Goal: Information Seeking & Learning: Learn about a topic

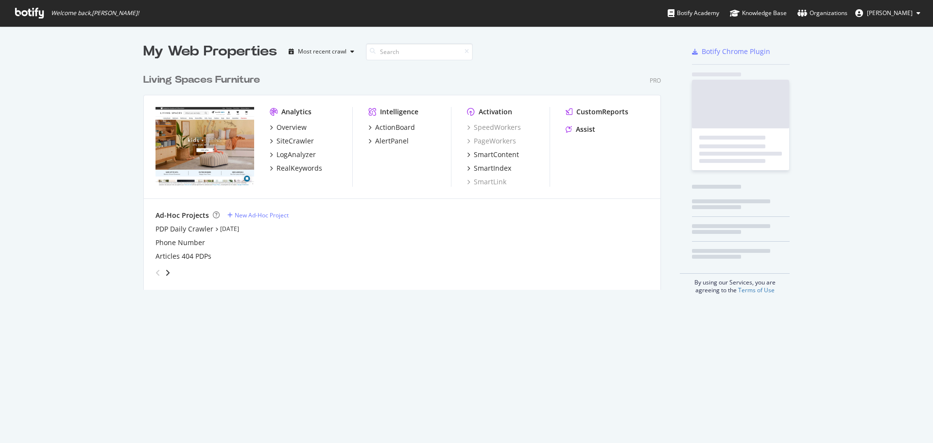
scroll to position [221, 518]
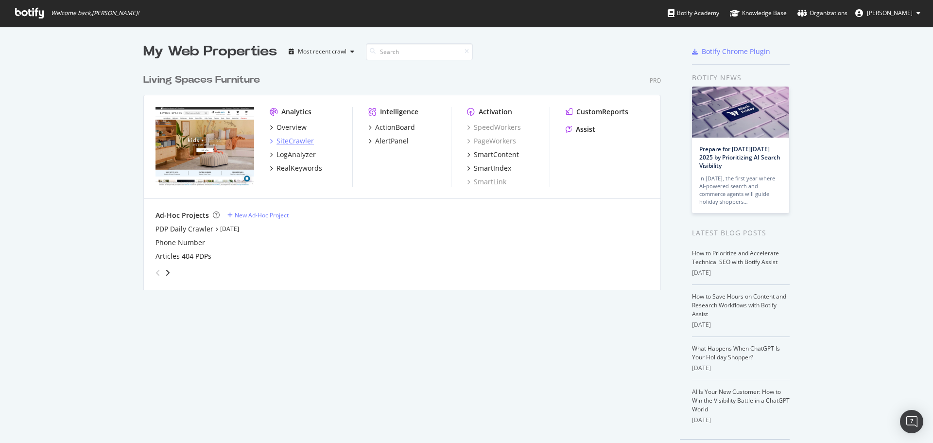
click at [281, 143] on div "SiteCrawler" at bounding box center [295, 141] width 37 height 10
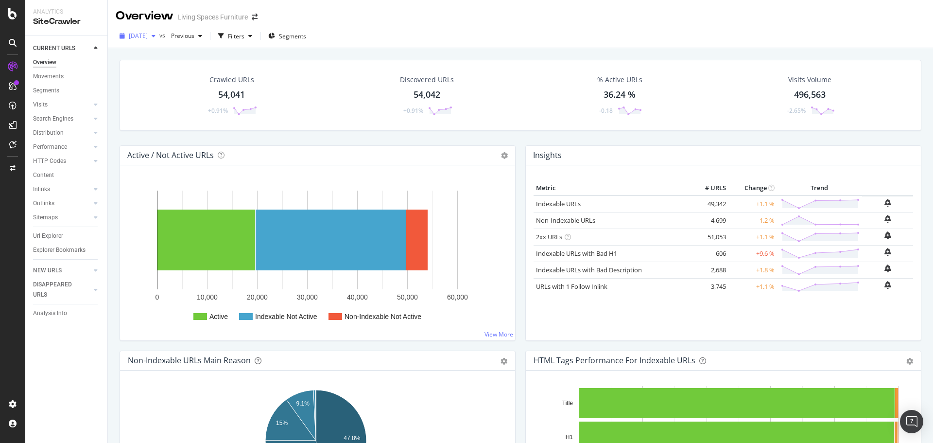
click at [148, 37] on span "[DATE]" at bounding box center [138, 36] width 19 height 8
click at [494, 17] on div "Overview Living Spaces Furniture" at bounding box center [520, 12] width 825 height 24
click at [252, 35] on icon "button" at bounding box center [250, 36] width 4 height 6
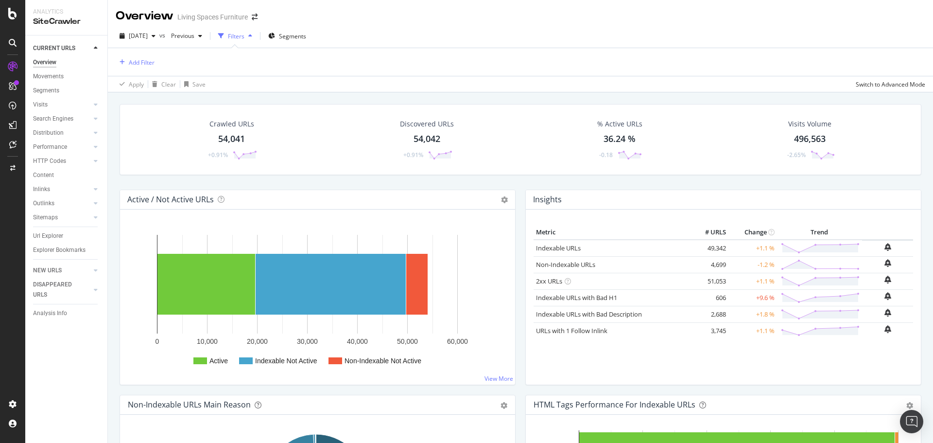
click at [252, 39] on icon "button" at bounding box center [250, 36] width 4 height 6
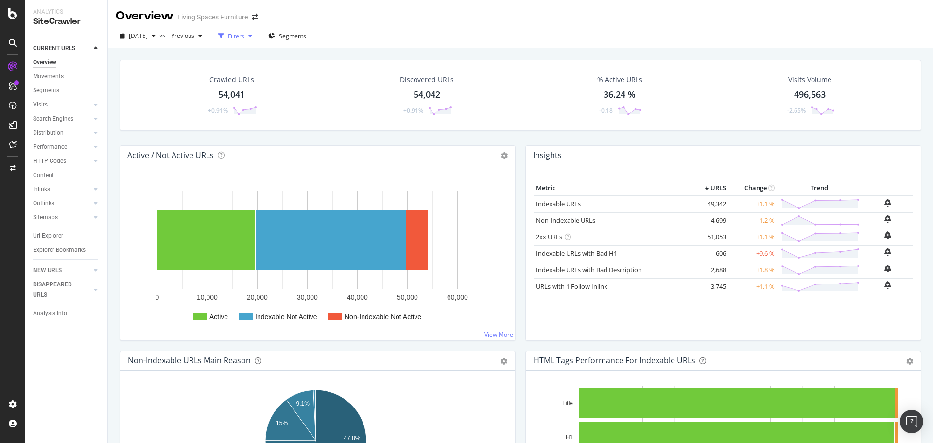
click at [256, 39] on div "Filters" at bounding box center [235, 36] width 42 height 15
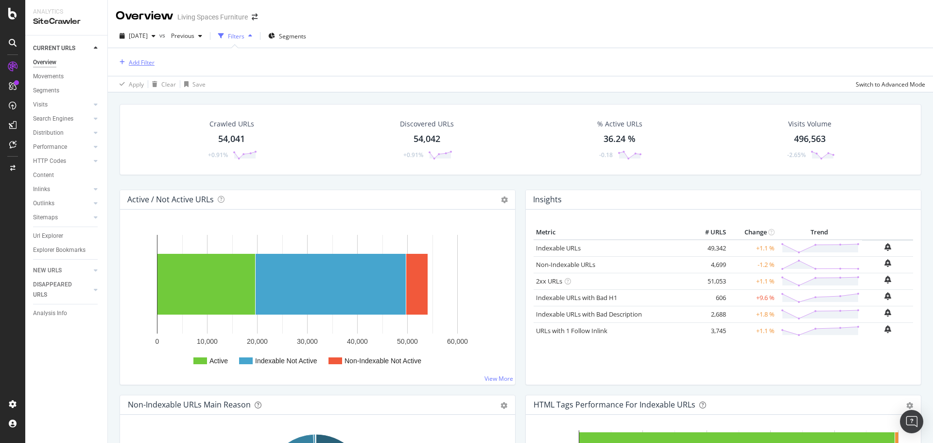
click at [138, 68] on div "Add Filter" at bounding box center [135, 62] width 39 height 11
click at [444, 9] on div "Overview Living Spaces Furniture" at bounding box center [520, 12] width 825 height 24
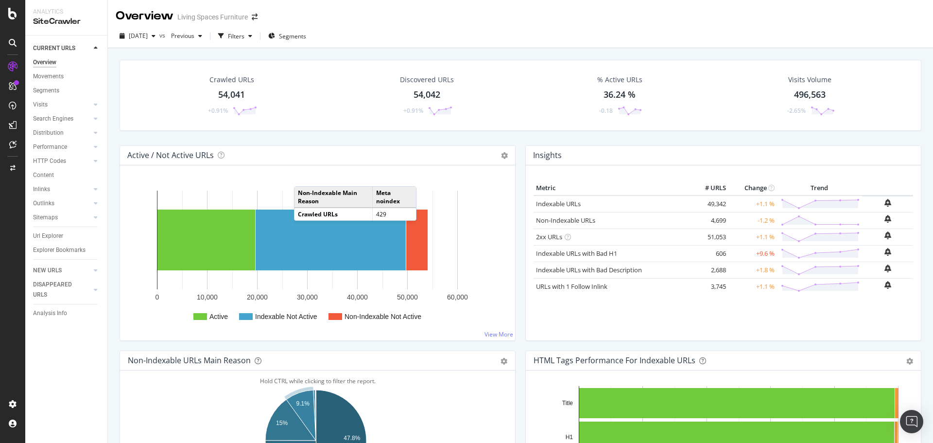
click at [521, 166] on div "Insights Metric # URLS Change Trend Indexable URLs 49,342 +1.1 % Non-Indexable …" at bounding box center [724, 247] width 406 height 205
click at [120, 252] on div "Active Indexable Not Active Non-Indexable Not Active 0 10,000 20,000 30,000 40,…" at bounding box center [317, 252] width 395 height 175
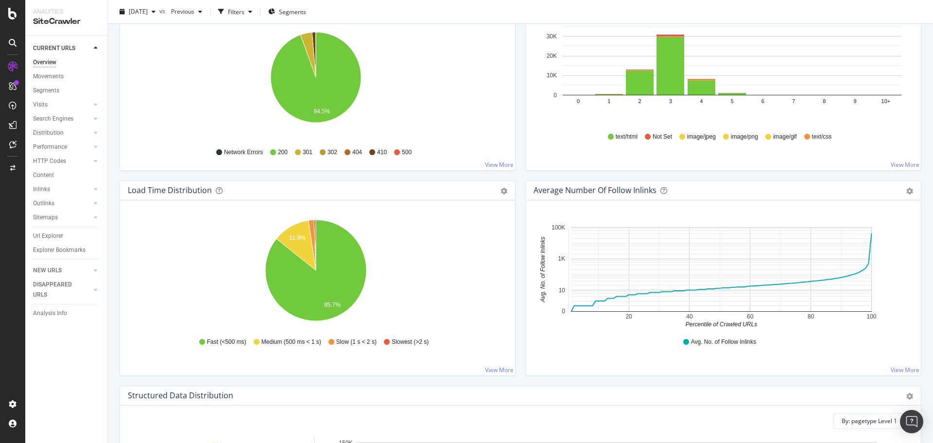
scroll to position [583, 0]
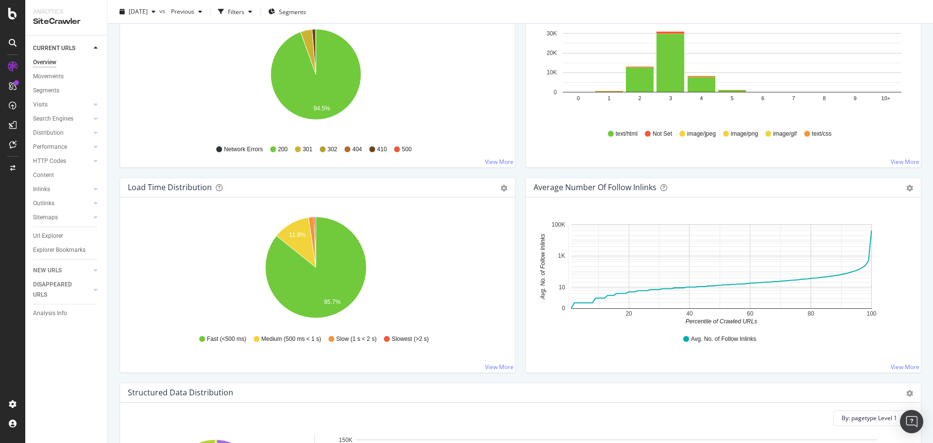
click at [521, 314] on div "Average Number of Follow Inlinks Chart (by Value) Table Export as CSV Add to Cu…" at bounding box center [724, 279] width 406 height 205
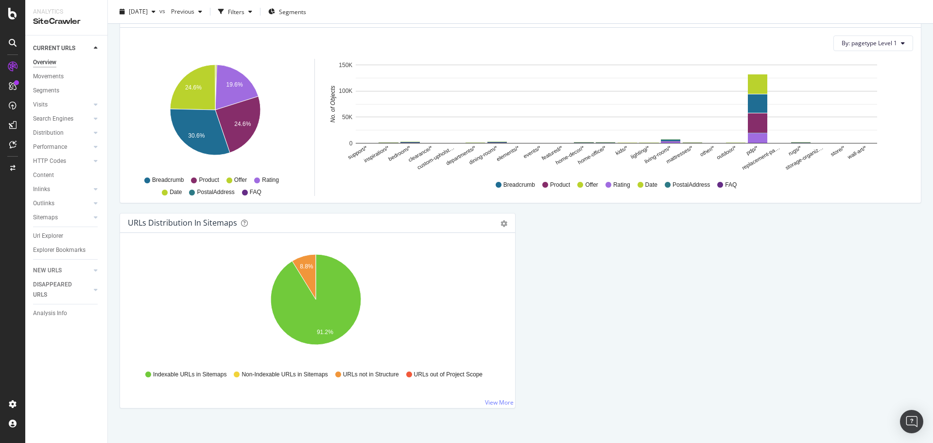
scroll to position [967, 0]
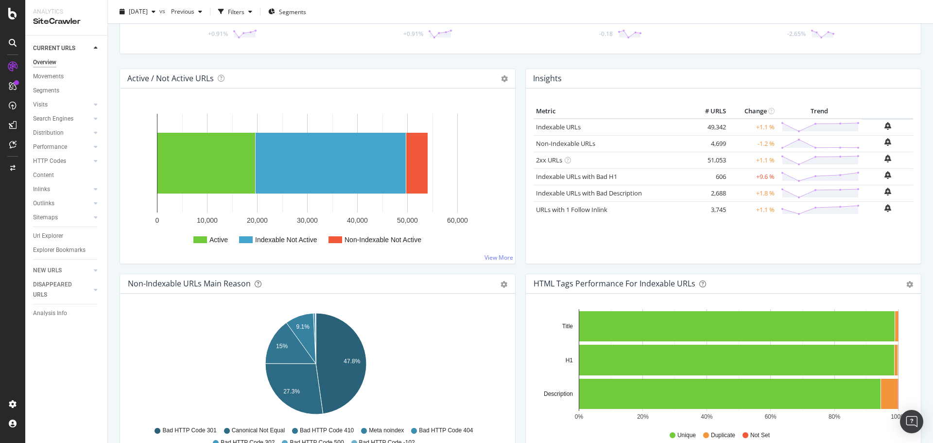
scroll to position [0, 0]
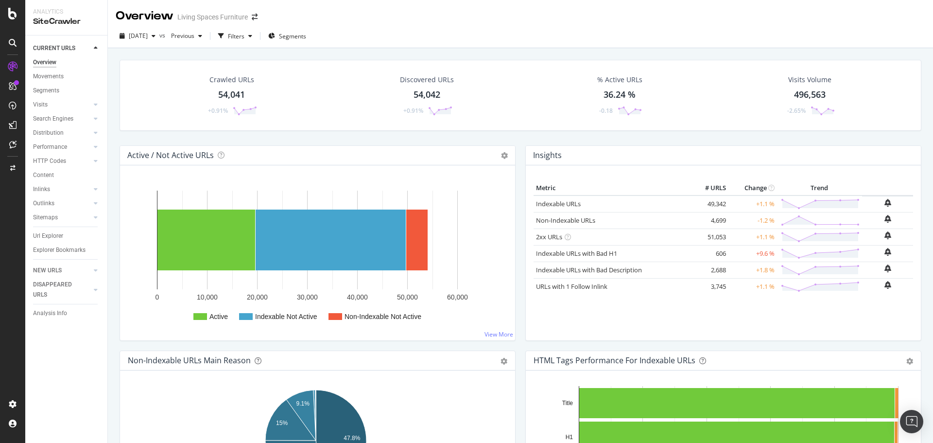
click at [511, 219] on div "Active Indexable Not Active Non-Indexable Not Active 0 10,000 20,000 30,000 40,…" at bounding box center [317, 252] width 395 height 175
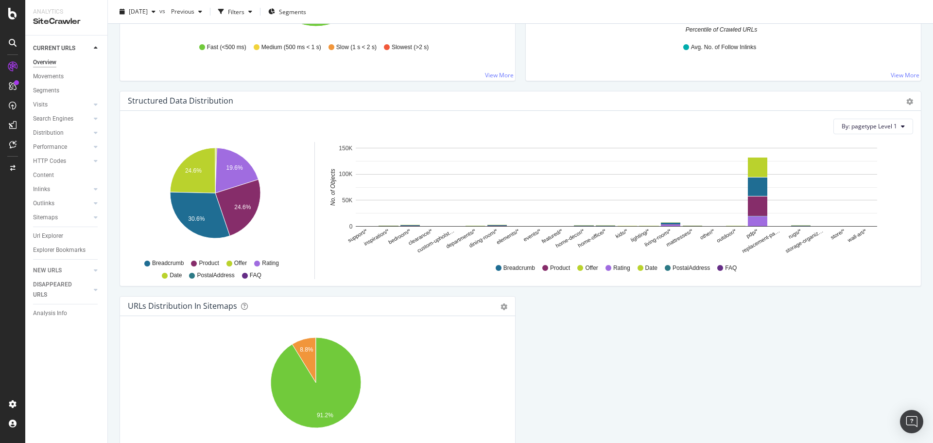
scroll to position [967, 0]
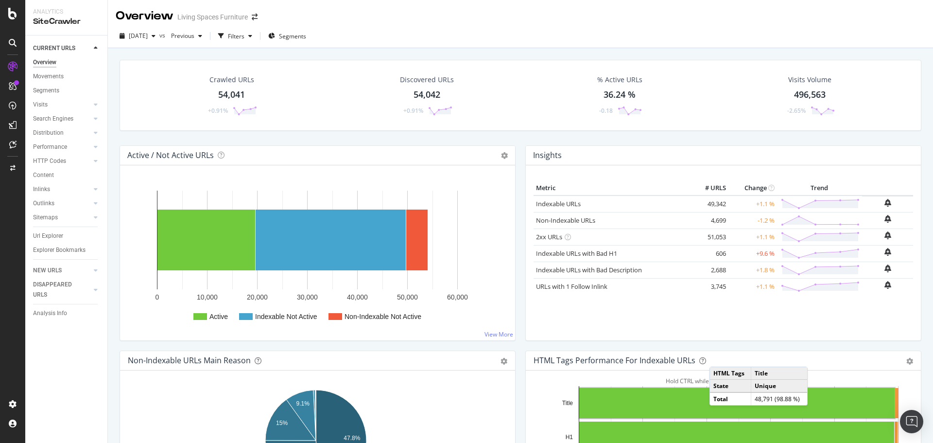
scroll to position [97, 0]
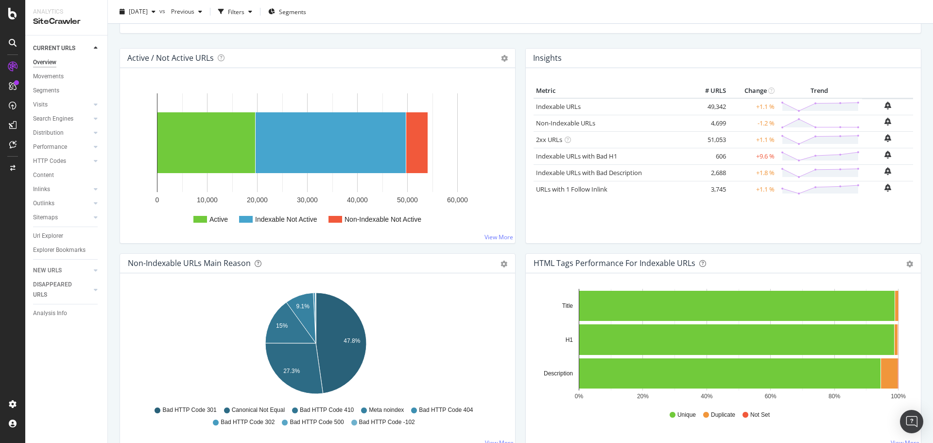
click at [521, 190] on div "Insights Metric # URLS Change Trend Indexable URLs 49,342 +1.1 % Non-Indexable …" at bounding box center [724, 150] width 406 height 205
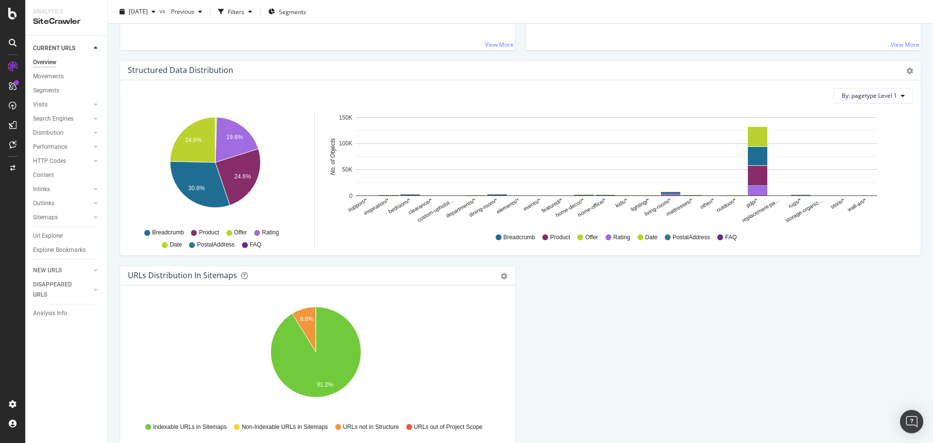
scroll to position [967, 0]
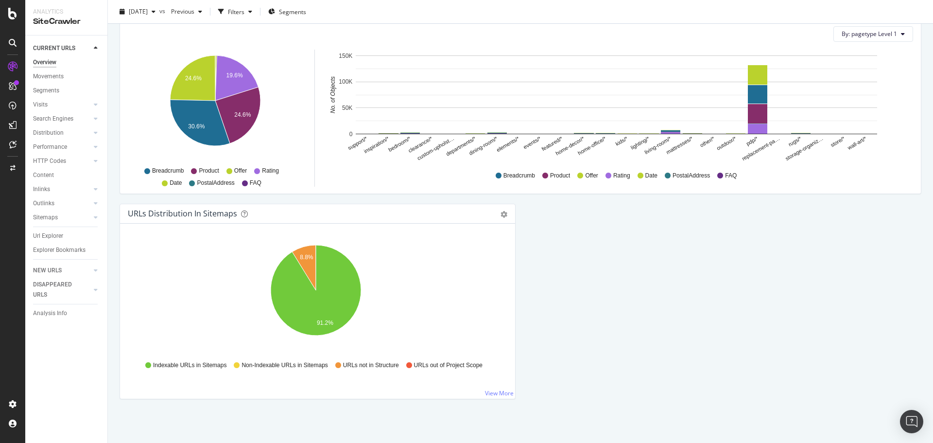
drag, startPoint x: 608, startPoint y: 233, endPoint x: 605, endPoint y: 237, distance: 5.2
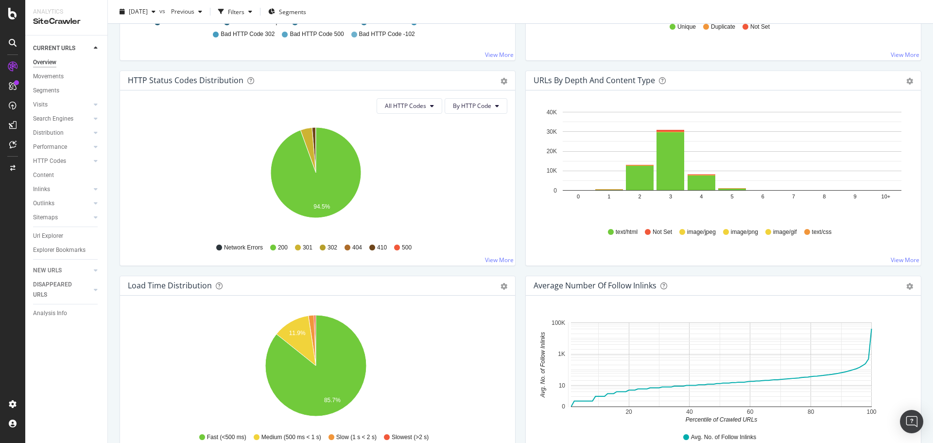
scroll to position [384, 0]
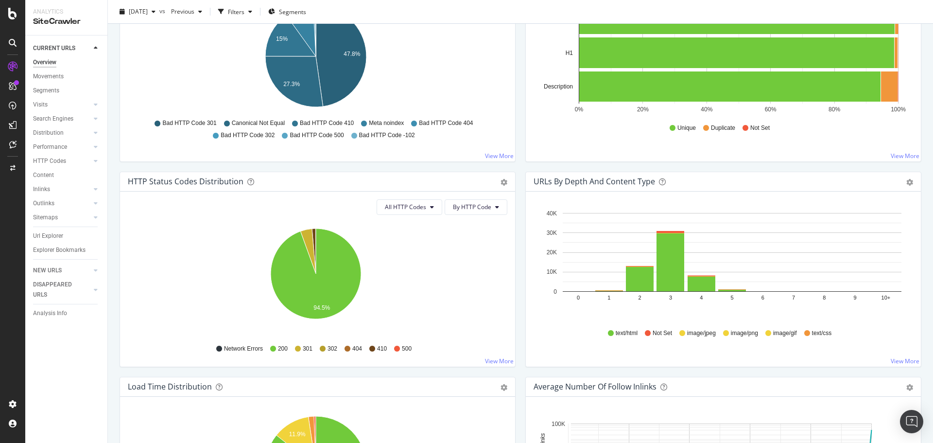
click at [526, 258] on div "Hold CTRL while clicking to filter the report. 0 1 2 3 4 5 6 7 8 9 10+ 0 10K 20…" at bounding box center [723, 279] width 395 height 175
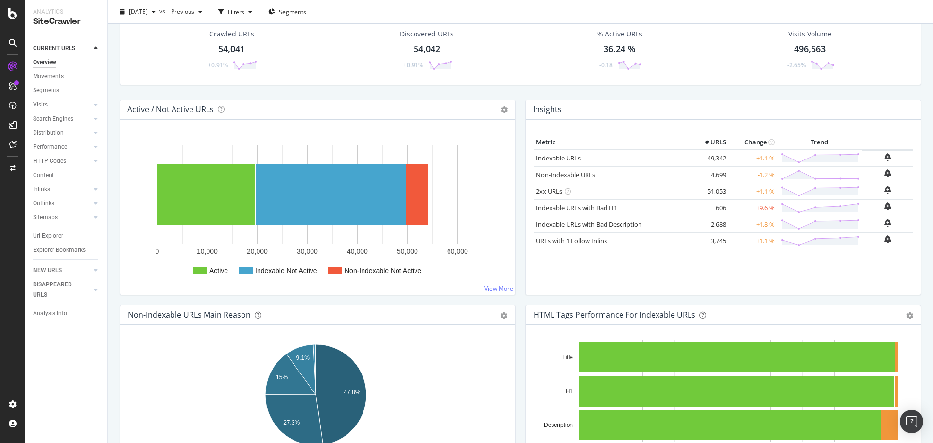
scroll to position [0, 0]
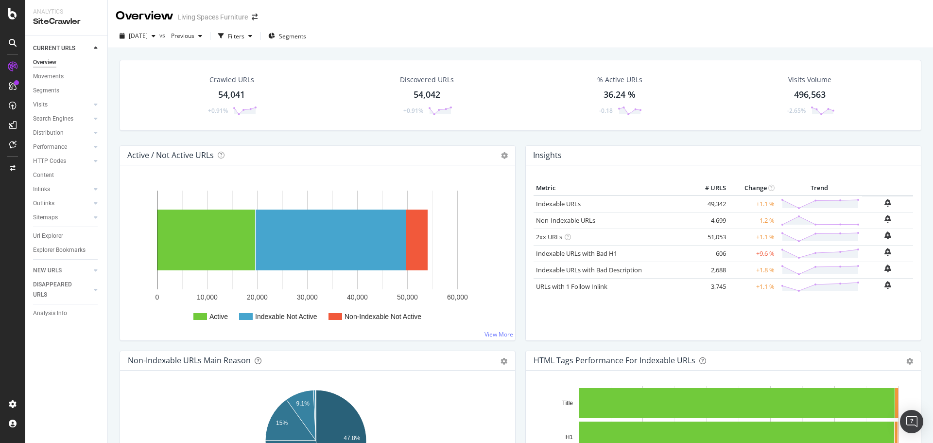
click at [58, 77] on div "Movements" at bounding box center [48, 76] width 31 height 10
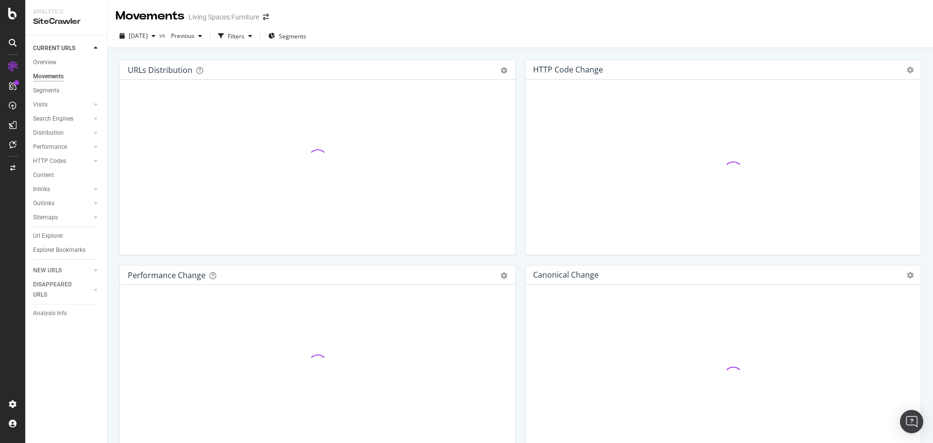
click at [512, 266] on div "Performance Change Pie Table Add to Custom Report Hold CTRL while clicking to f…" at bounding box center [318, 367] width 406 height 205
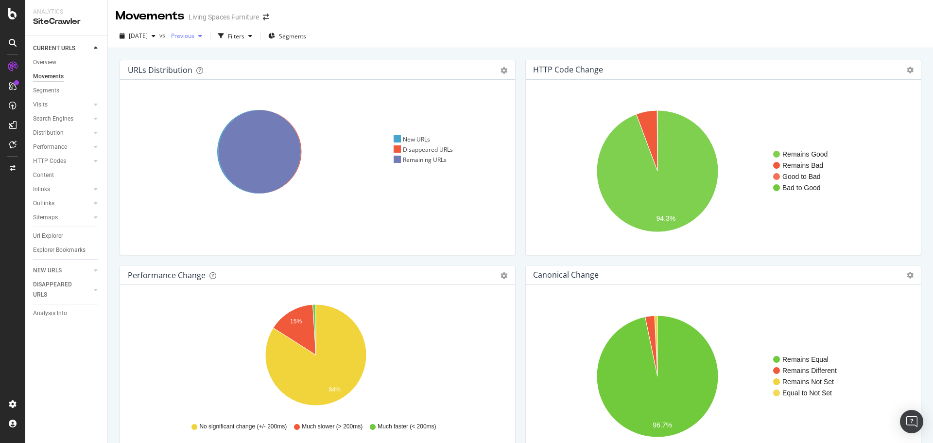
click at [194, 36] on span "Previous" at bounding box center [180, 36] width 27 height 8
click at [526, 113] on div "Remains Good Remains Bad Good to Bad Bad to Good 94.3% HTTP Code Change URL Cou…" at bounding box center [723, 167] width 395 height 175
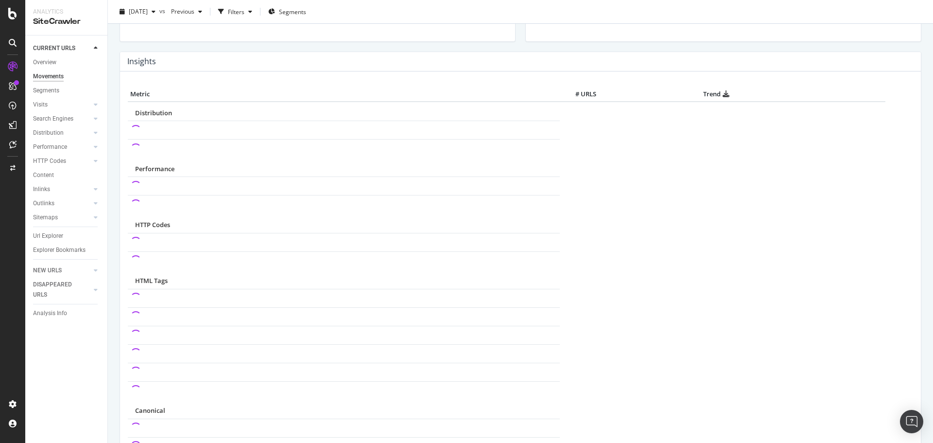
scroll to position [385, 0]
